Goal: Obtain resource: Obtain resource

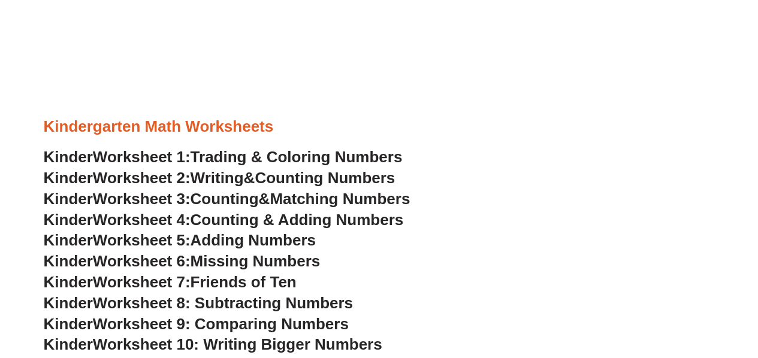
scroll to position [416, 0]
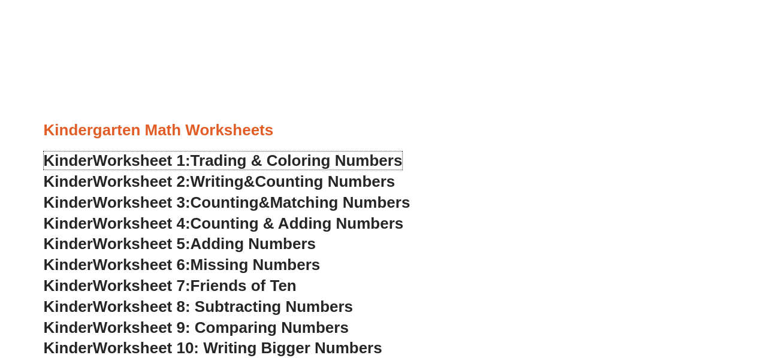
click at [237, 159] on span "Trading & Coloring Numbers" at bounding box center [296, 161] width 212 height 18
click at [277, 241] on span "Adding Numbers" at bounding box center [252, 244] width 125 height 18
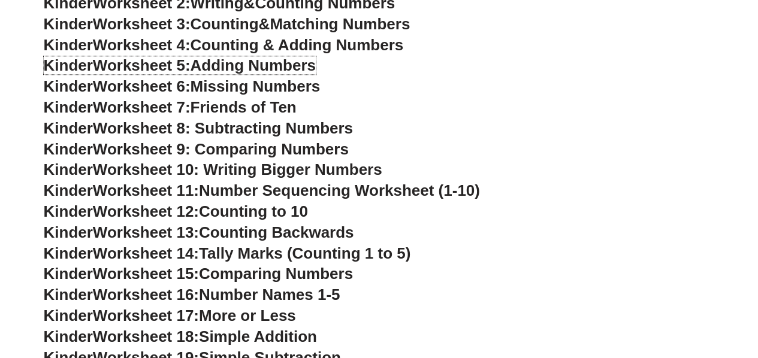
scroll to position [595, 0]
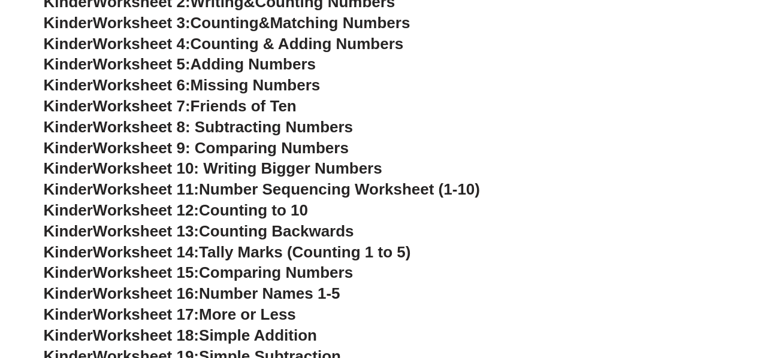
click at [248, 129] on span "Worksheet 8: Subtracting Numbers" at bounding box center [223, 127] width 260 height 18
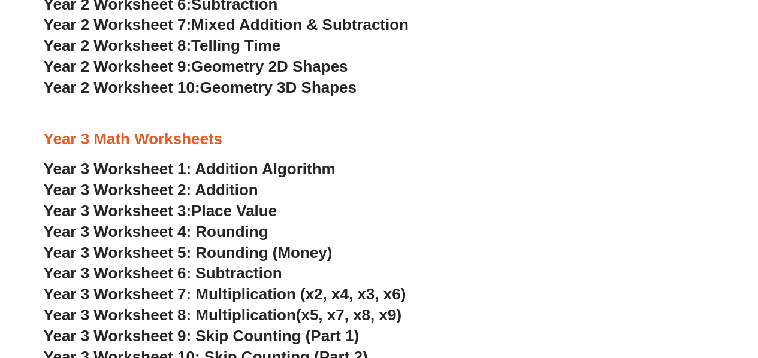
scroll to position [1554, 0]
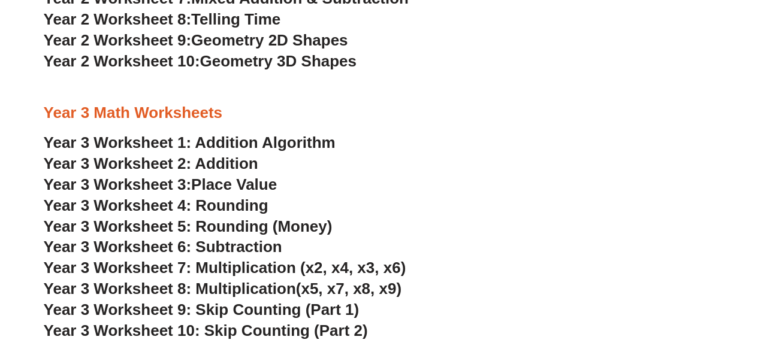
click at [267, 147] on link "Year 3 Worksheet 1: Addition Algorithm" at bounding box center [190, 143] width 292 height 18
click at [241, 168] on link "Year 3 Worksheet 2: Addition" at bounding box center [151, 164] width 214 height 18
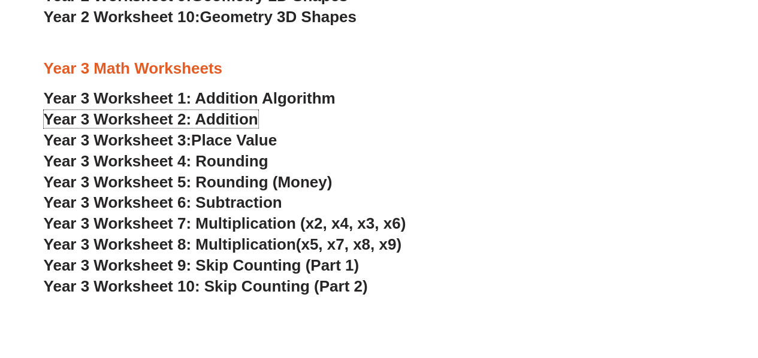
scroll to position [1613, 0]
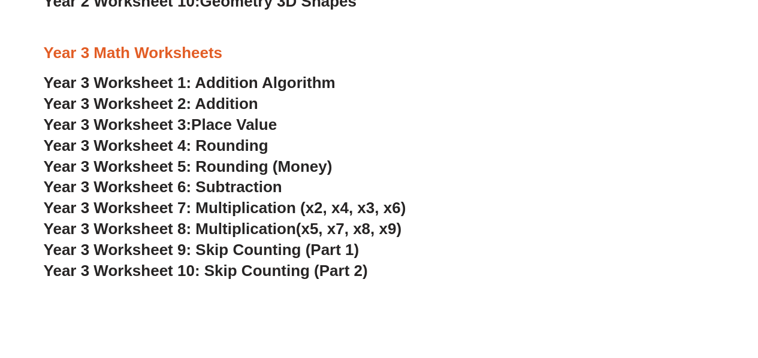
click at [228, 190] on span "Year 3 Worksheet 6: Subtraction" at bounding box center [163, 187] width 238 height 18
click at [258, 256] on span "Year 3 Worksheet 9: Skip Counting (Part 1)" at bounding box center [202, 250] width 316 height 18
click at [247, 276] on span "Year 3 Worksheet 10: Skip Counting (Part 2)" at bounding box center [206, 271] width 324 height 18
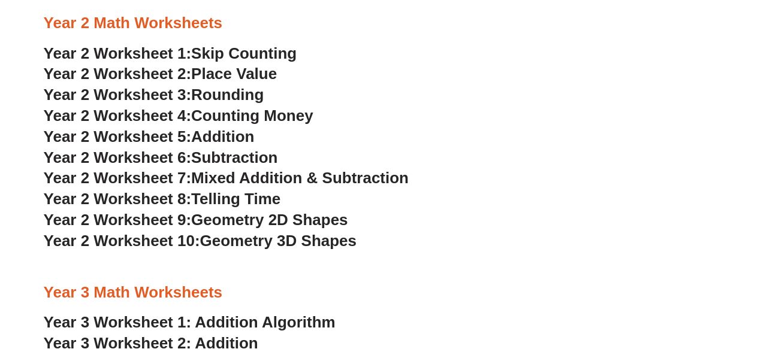
scroll to position [1314, 0]
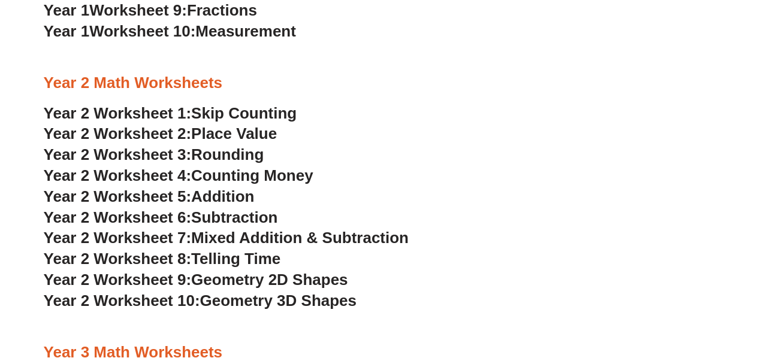
click at [253, 221] on span "Subtraction" at bounding box center [234, 217] width 86 height 18
click at [242, 238] on span "Mixed Addition & Subtraction" at bounding box center [299, 238] width 217 height 18
